Goal: Obtain resource: Obtain resource

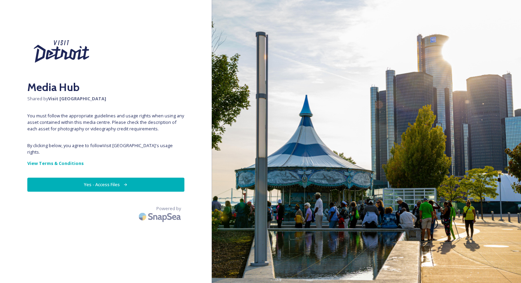
click at [115, 177] on button "Yes - Access Files" at bounding box center [105, 184] width 157 height 14
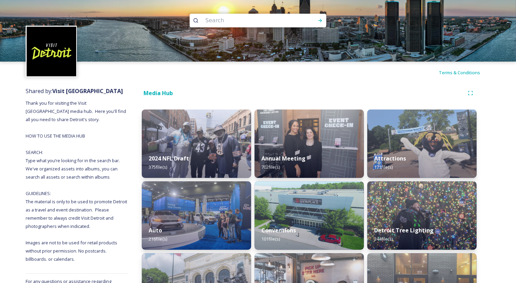
click at [234, 20] on input at bounding box center [249, 20] width 94 height 15
type input "tigers"
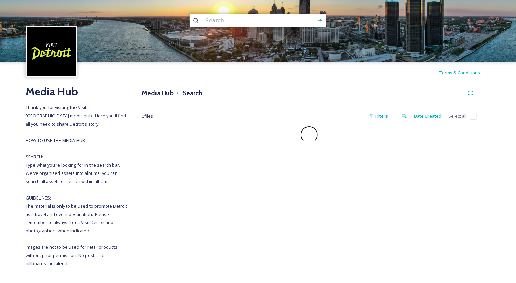
click at [246, 24] on input at bounding box center [249, 20] width 94 height 15
type input "sports"
click at [156, 93] on h3 "Media Hub" at bounding box center [158, 93] width 32 height 10
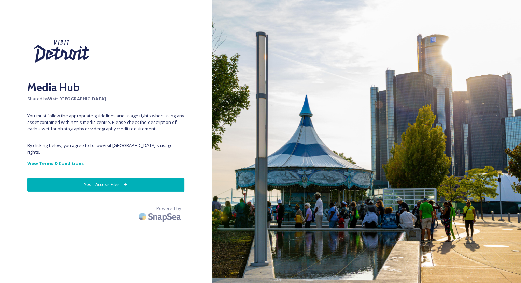
click at [131, 178] on button "Yes - Access Files" at bounding box center [105, 184] width 157 height 14
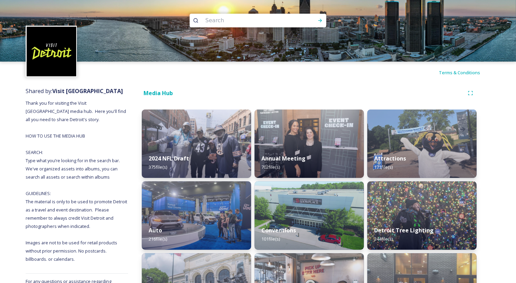
click at [223, 19] on input at bounding box center [249, 20] width 94 height 15
type input "flag"
click at [322, 22] on icon at bounding box center [319, 20] width 5 height 5
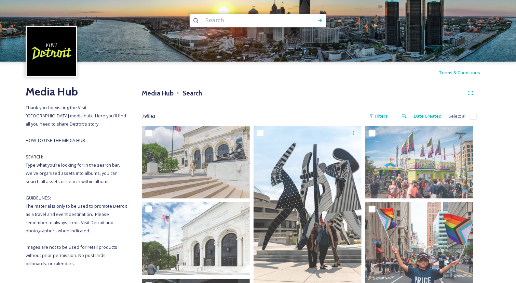
click at [235, 25] on input at bounding box center [249, 20] width 94 height 15
type input "baseball"
click at [323, 19] on div "Run Search" at bounding box center [320, 20] width 12 height 12
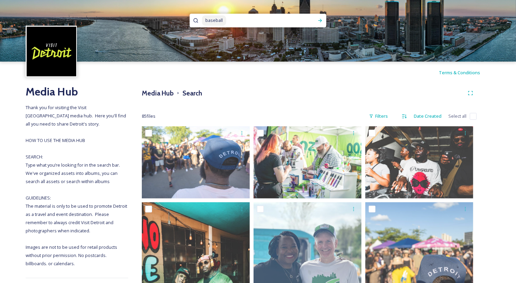
click at [238, 24] on input at bounding box center [267, 20] width 81 height 15
click at [238, 23] on input at bounding box center [267, 20] width 81 height 15
type input "b"
click at [322, 23] on icon at bounding box center [319, 20] width 5 height 5
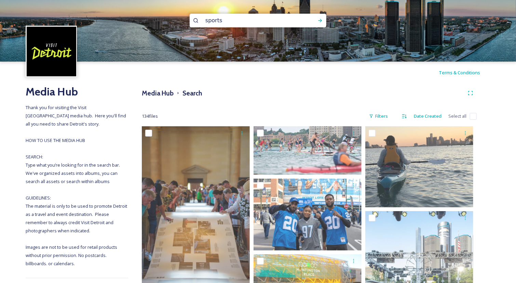
click at [223, 14] on input "sports" at bounding box center [249, 20] width 94 height 15
click at [223, 15] on input "sports" at bounding box center [249, 20] width 94 height 15
click at [221, 15] on input "sports" at bounding box center [249, 20] width 94 height 15
click at [322, 21] on icon at bounding box center [319, 20] width 5 height 5
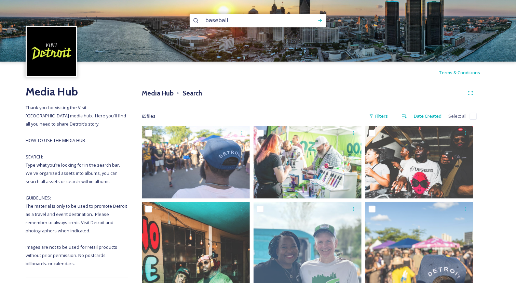
drag, startPoint x: 225, startPoint y: 25, endPoint x: 238, endPoint y: 25, distance: 12.7
click at [235, 25] on input "baseball" at bounding box center [249, 20] width 94 height 15
click at [238, 25] on input "baseball" at bounding box center [249, 20] width 94 height 15
type input "detroit tigers"
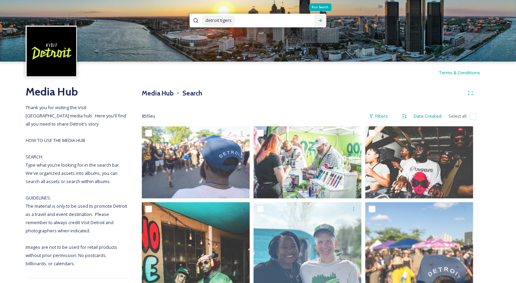
click at [320, 21] on icon at bounding box center [319, 20] width 5 height 5
